Goal: Task Accomplishment & Management: Use online tool/utility

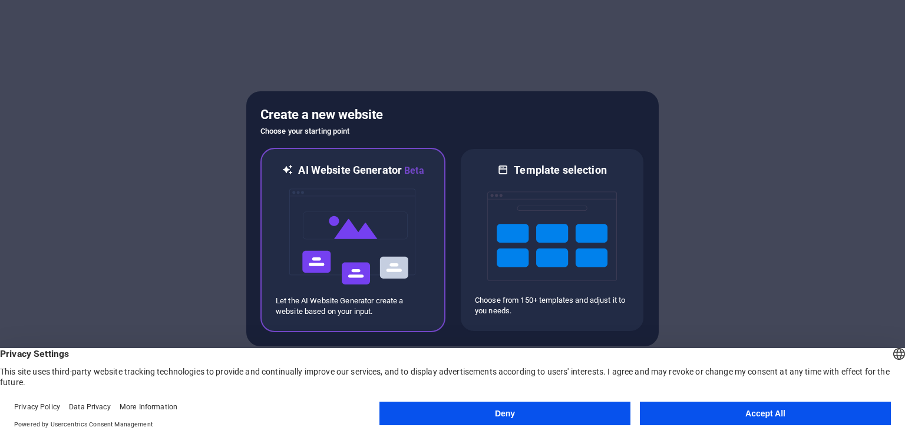
click at [420, 308] on p "Let the AI Website Generator create a website based on your input." at bounding box center [353, 306] width 154 height 21
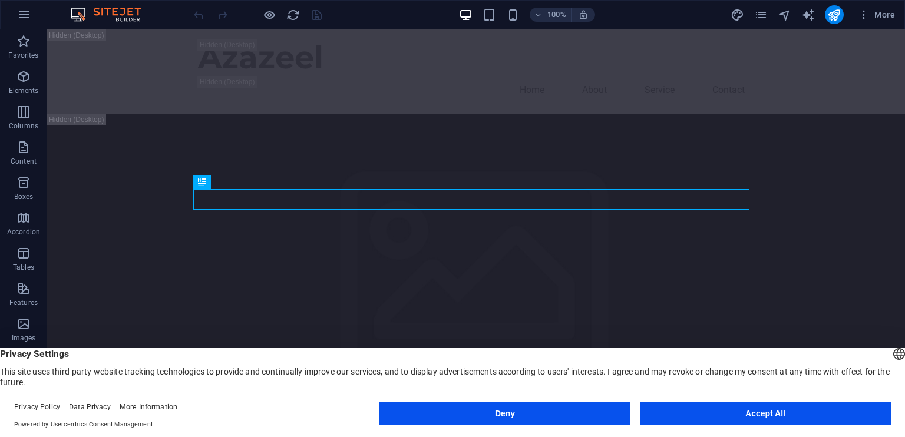
click at [752, 419] on button "Accept All" at bounding box center [765, 414] width 251 height 24
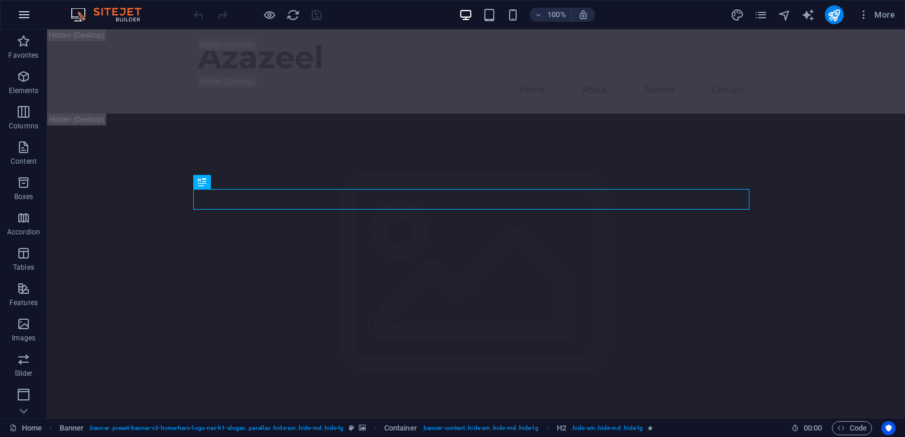
click at [26, 19] on icon "button" at bounding box center [24, 15] width 14 height 14
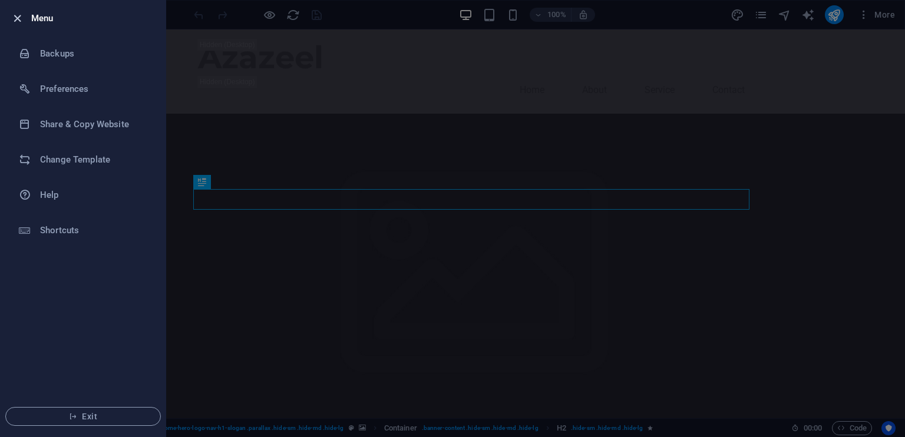
click at [23, 16] on icon "button" at bounding box center [18, 19] width 14 height 14
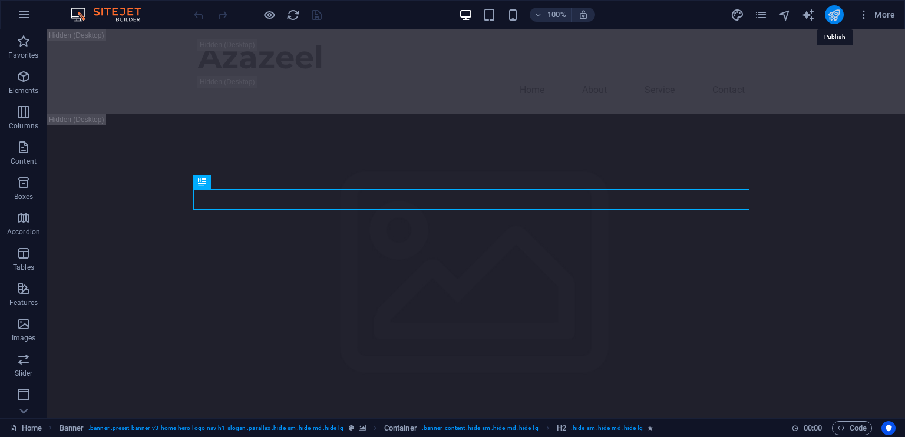
click at [828, 13] on icon "publish" at bounding box center [834, 15] width 14 height 14
